Goal: Information Seeking & Learning: Check status

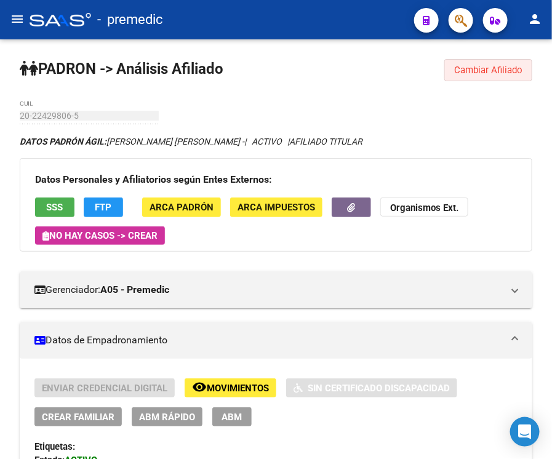
click at [484, 68] on span "Cambiar Afiliado" at bounding box center [488, 70] width 68 height 11
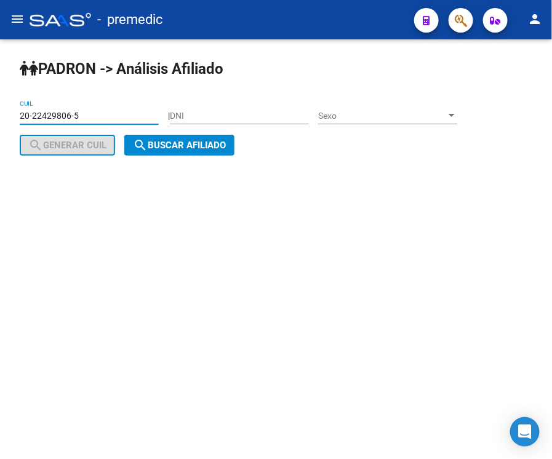
drag, startPoint x: 65, startPoint y: 116, endPoint x: -6, endPoint y: 115, distance: 71.4
click at [0, 115] on html "menu - premedic person Firma Express Inicio Calendario SSS Instructivos Contact…" at bounding box center [276, 229] width 552 height 459
paste input "7-35207778"
type input "27-35207778-5"
click at [197, 152] on button "search Buscar afiliado" at bounding box center [179, 145] width 110 height 21
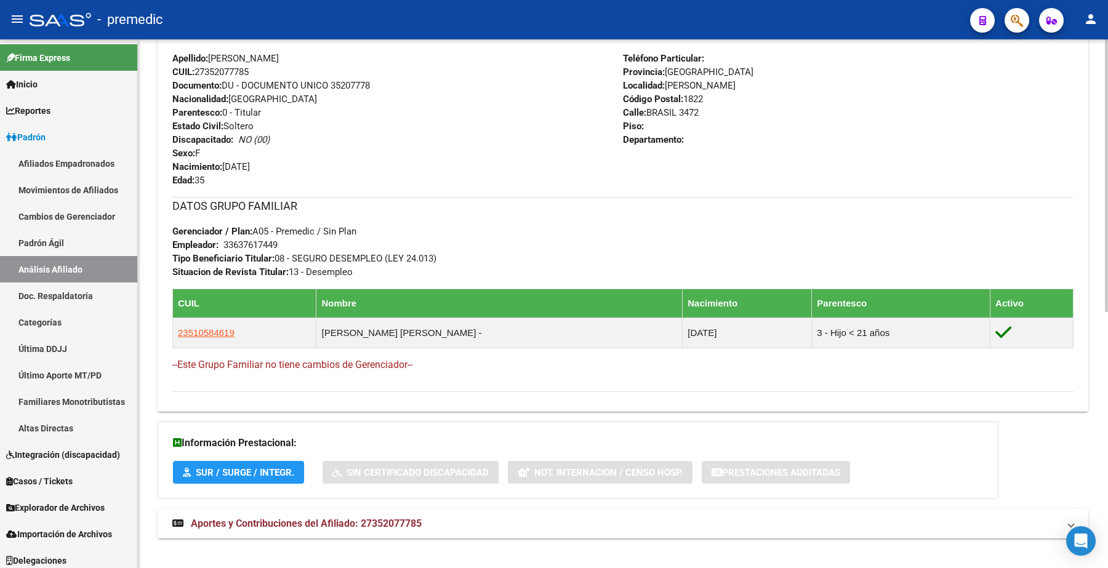
scroll to position [498, 0]
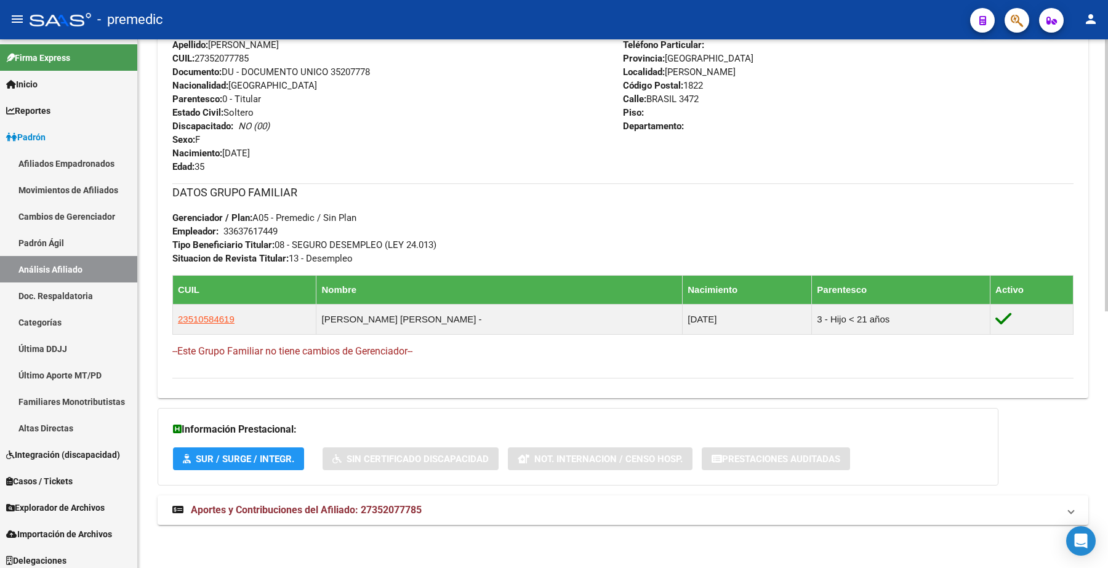
click at [253, 459] on span "SUR / SURGE / INTEGR." at bounding box center [245, 459] width 99 height 11
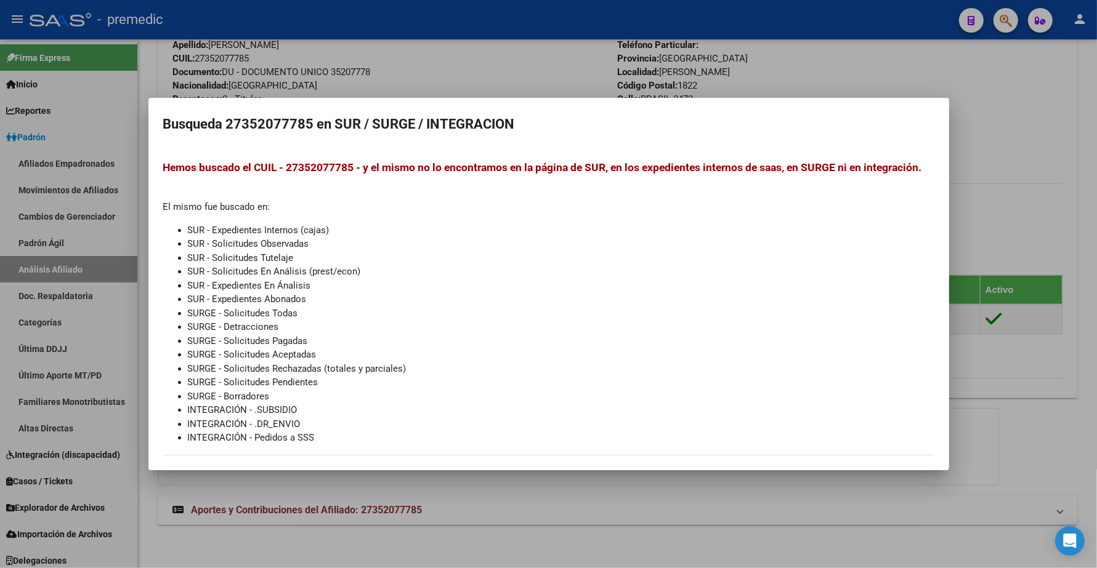
click at [308, 459] on div at bounding box center [548, 284] width 1097 height 568
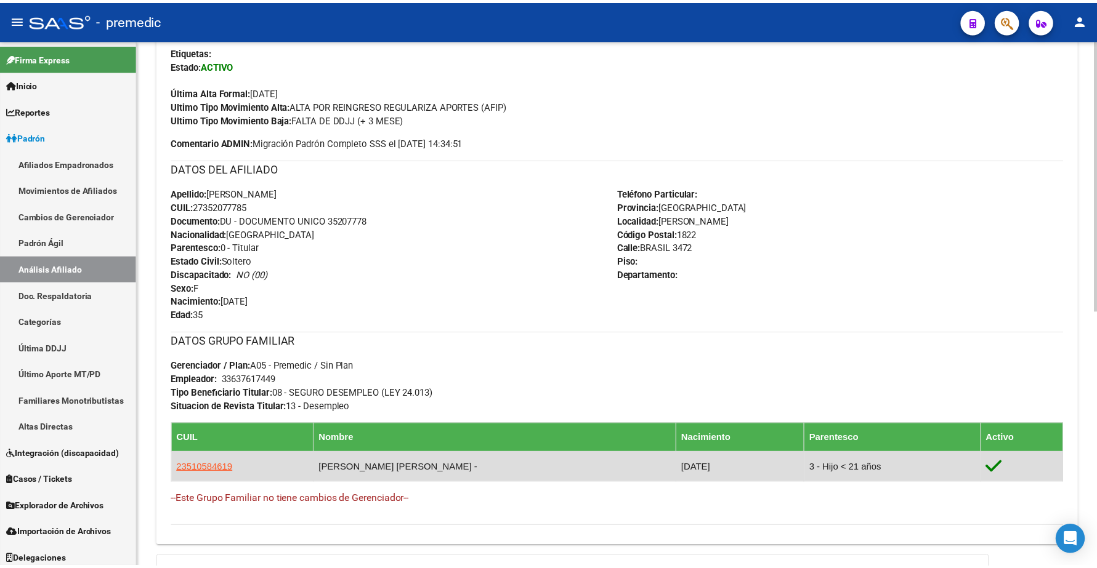
scroll to position [113, 0]
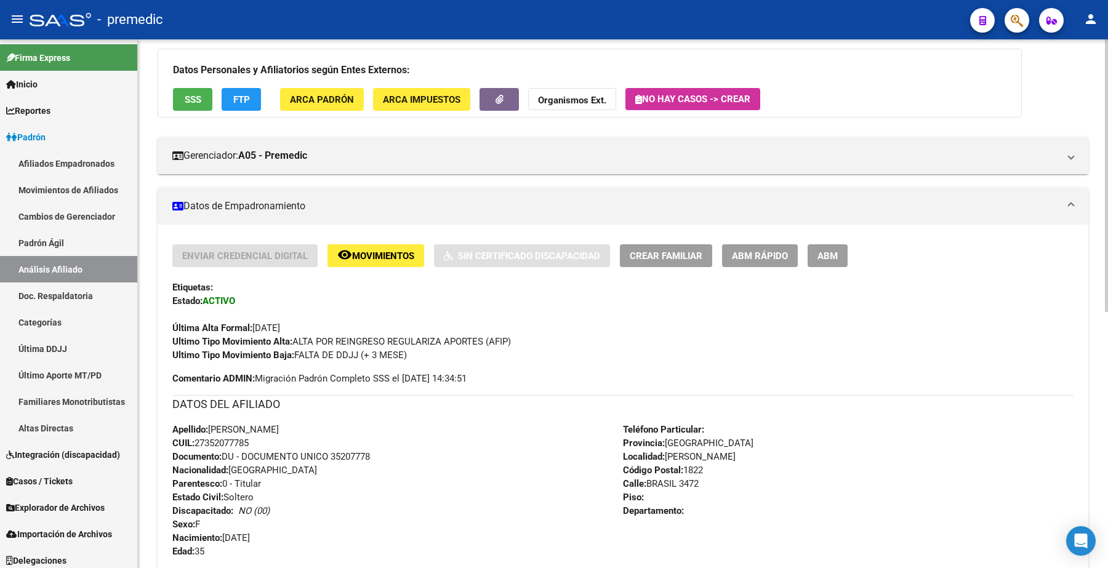
click at [368, 256] on span "Movimientos" at bounding box center [383, 256] width 62 height 11
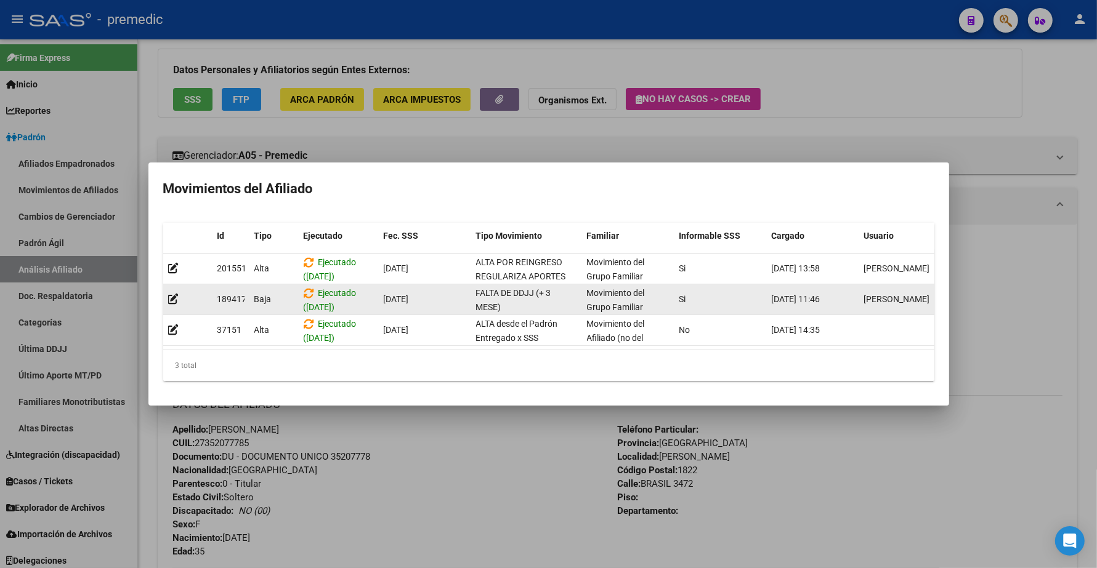
scroll to position [1, 0]
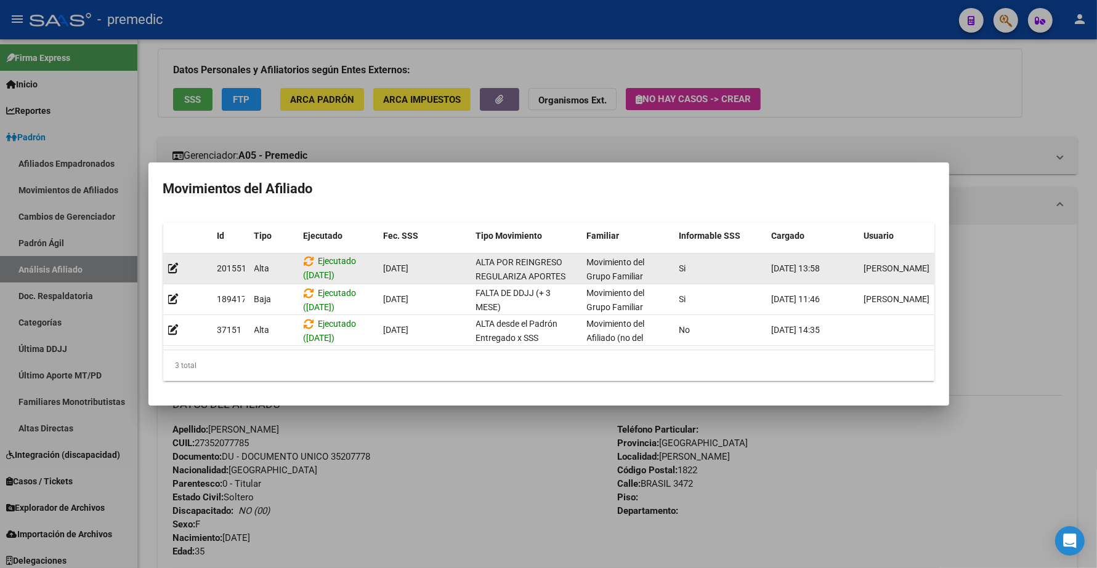
click at [235, 264] on span "201551" at bounding box center [232, 269] width 30 height 10
